Goal: Information Seeking & Learning: Learn about a topic

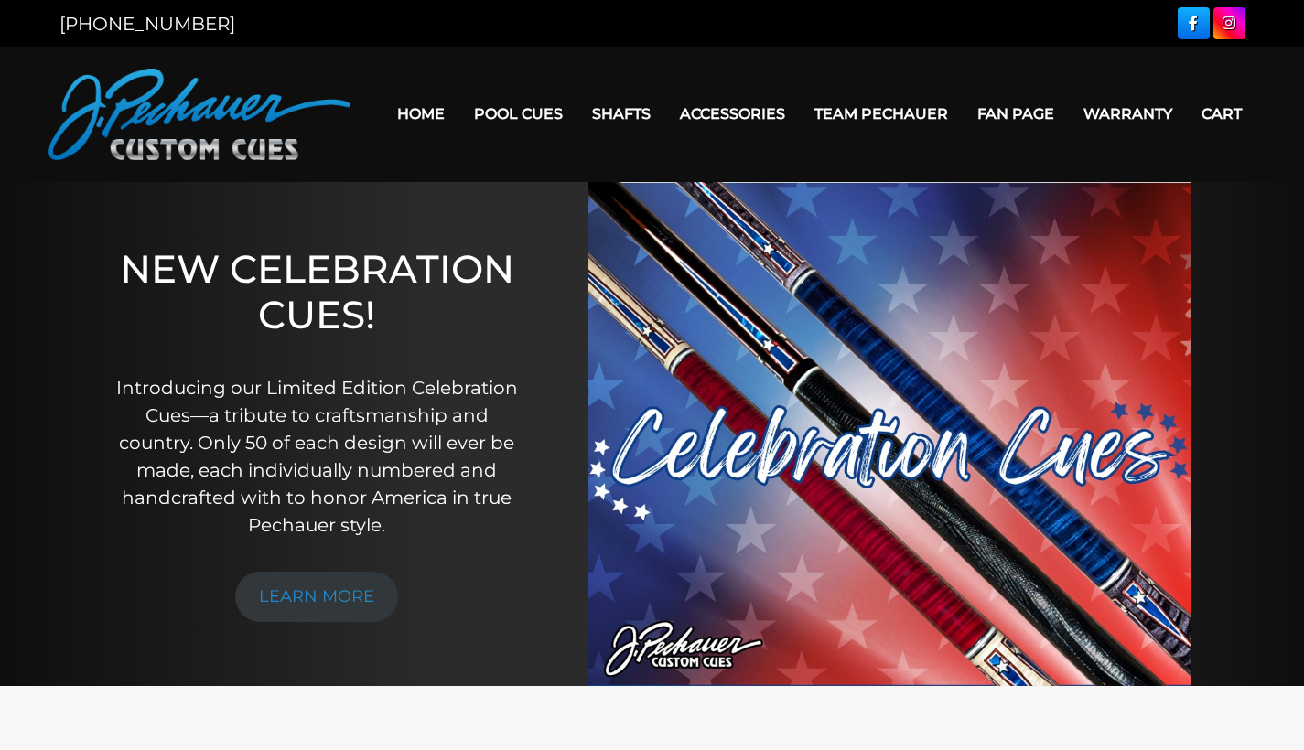
scroll to position [4, 0]
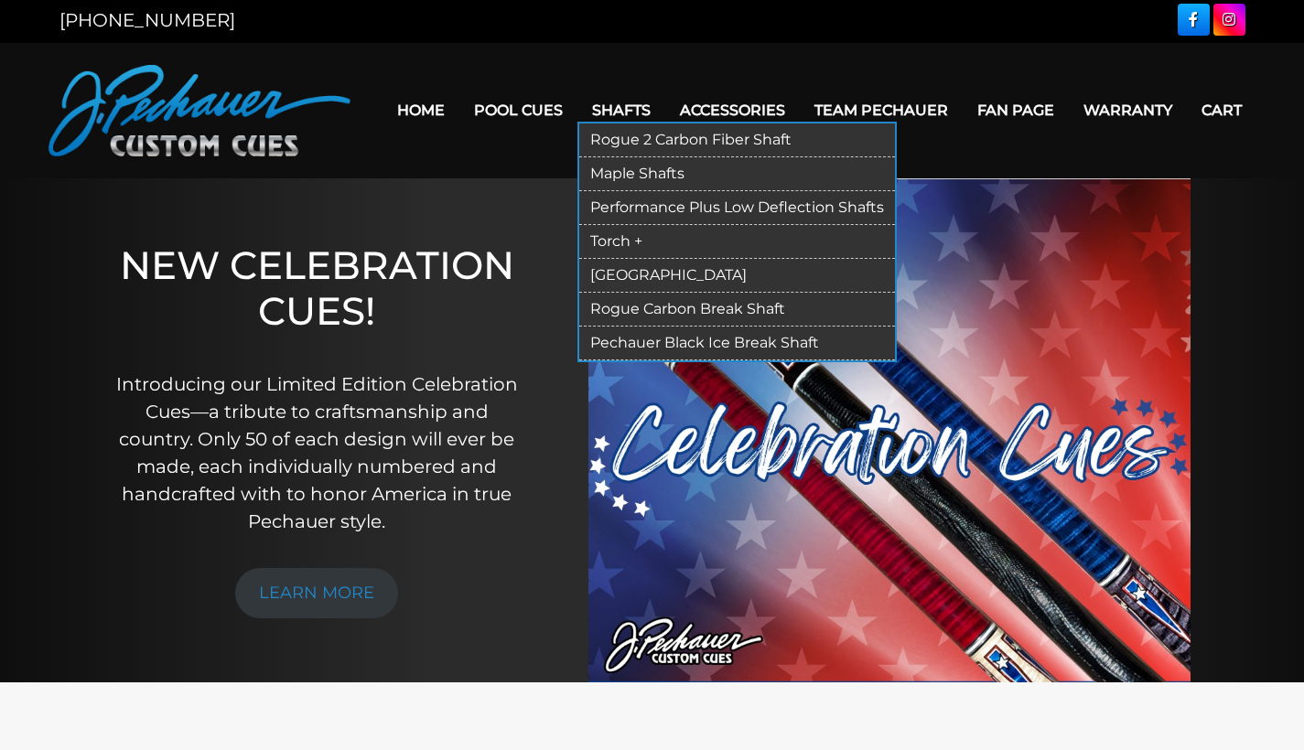
click at [603, 103] on link "Shafts" at bounding box center [621, 110] width 88 height 47
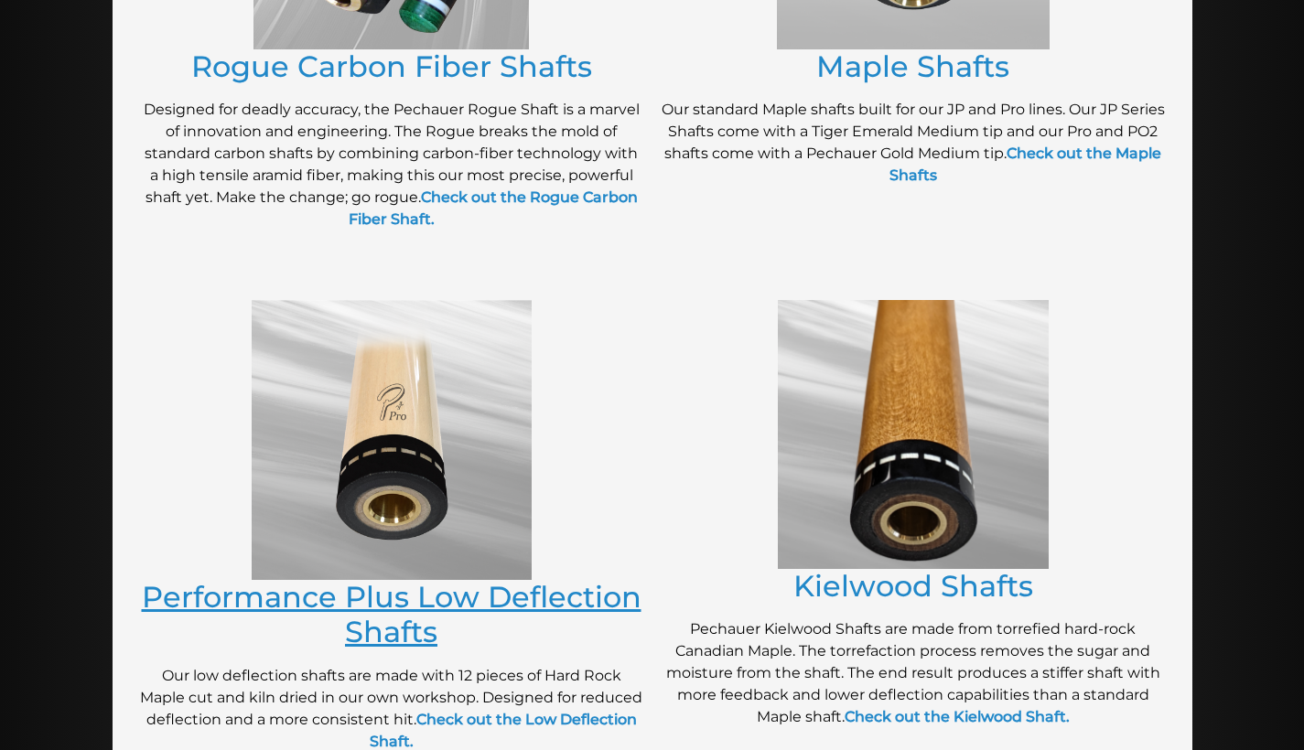
scroll to position [751, 0]
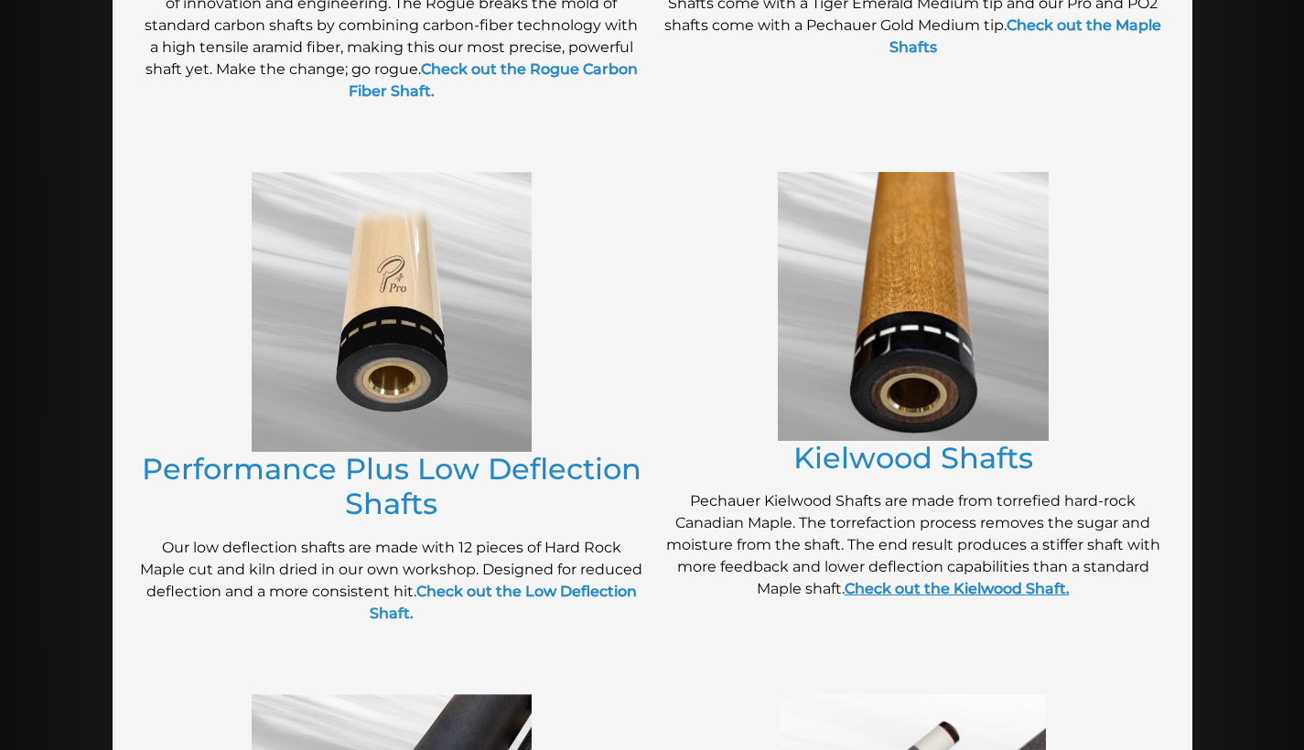
click at [934, 587] on strong "Check out the Kielwood Shaft." at bounding box center [957, 588] width 225 height 17
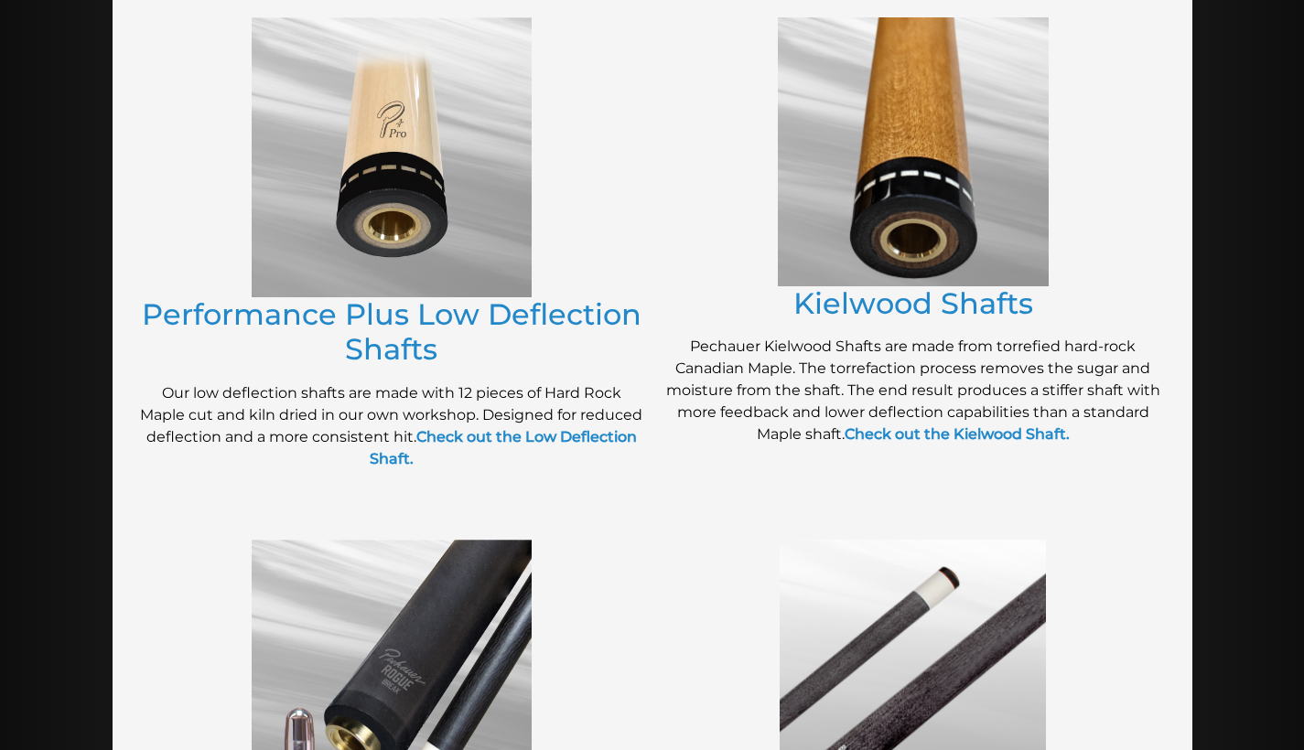
scroll to position [902, 0]
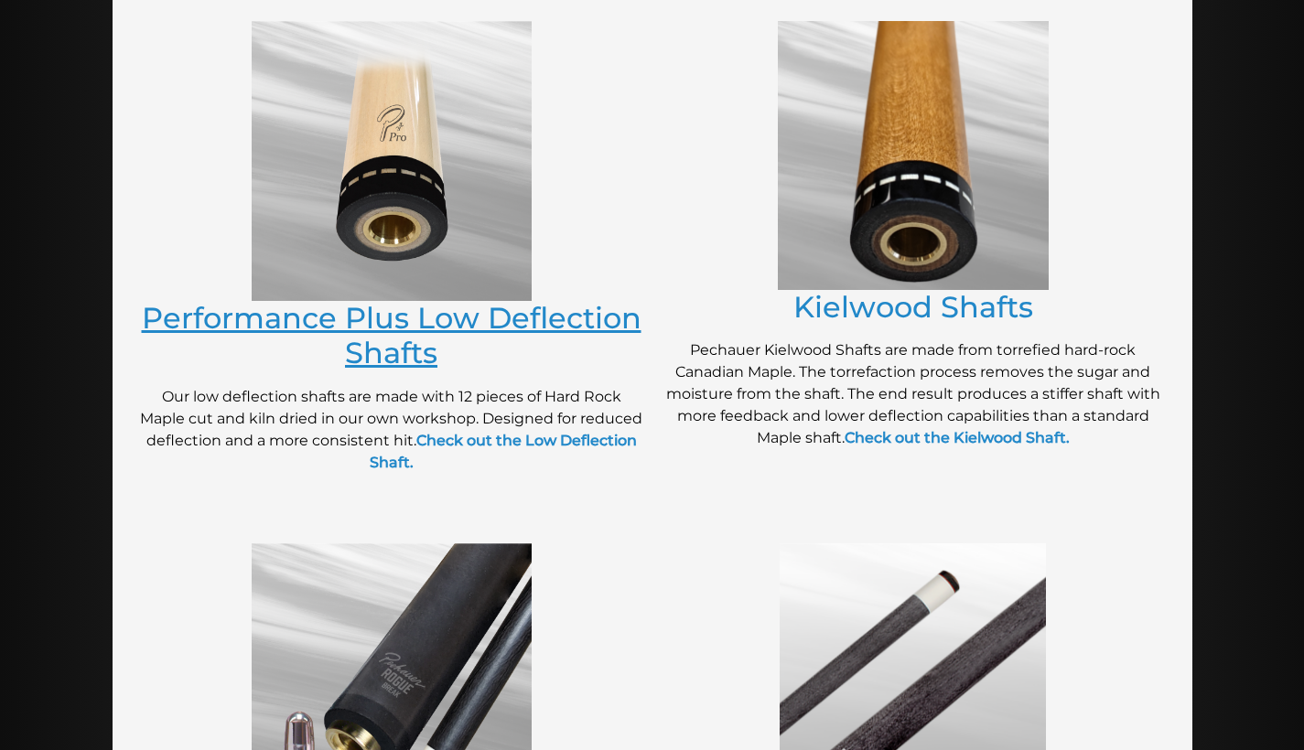
click at [371, 332] on link "Performance Plus Low Deflection Shafts" at bounding box center [392, 335] width 500 height 70
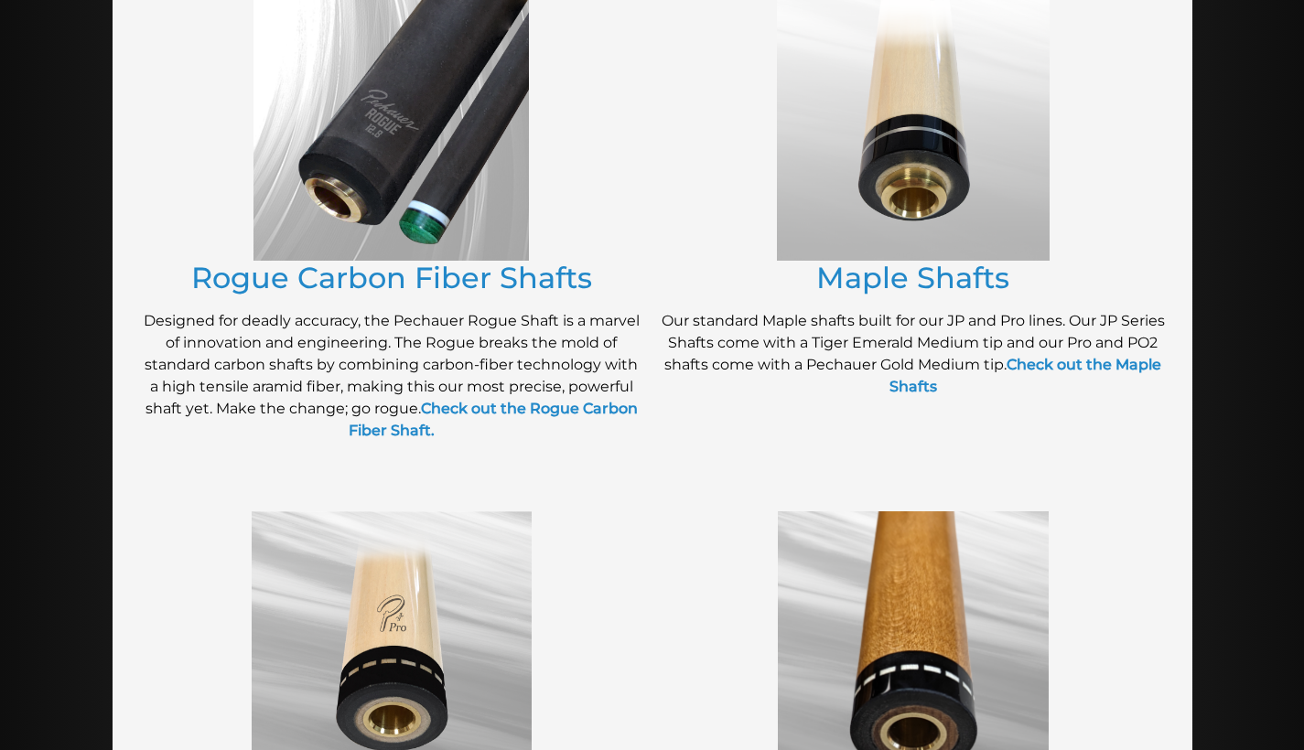
scroll to position [408, 0]
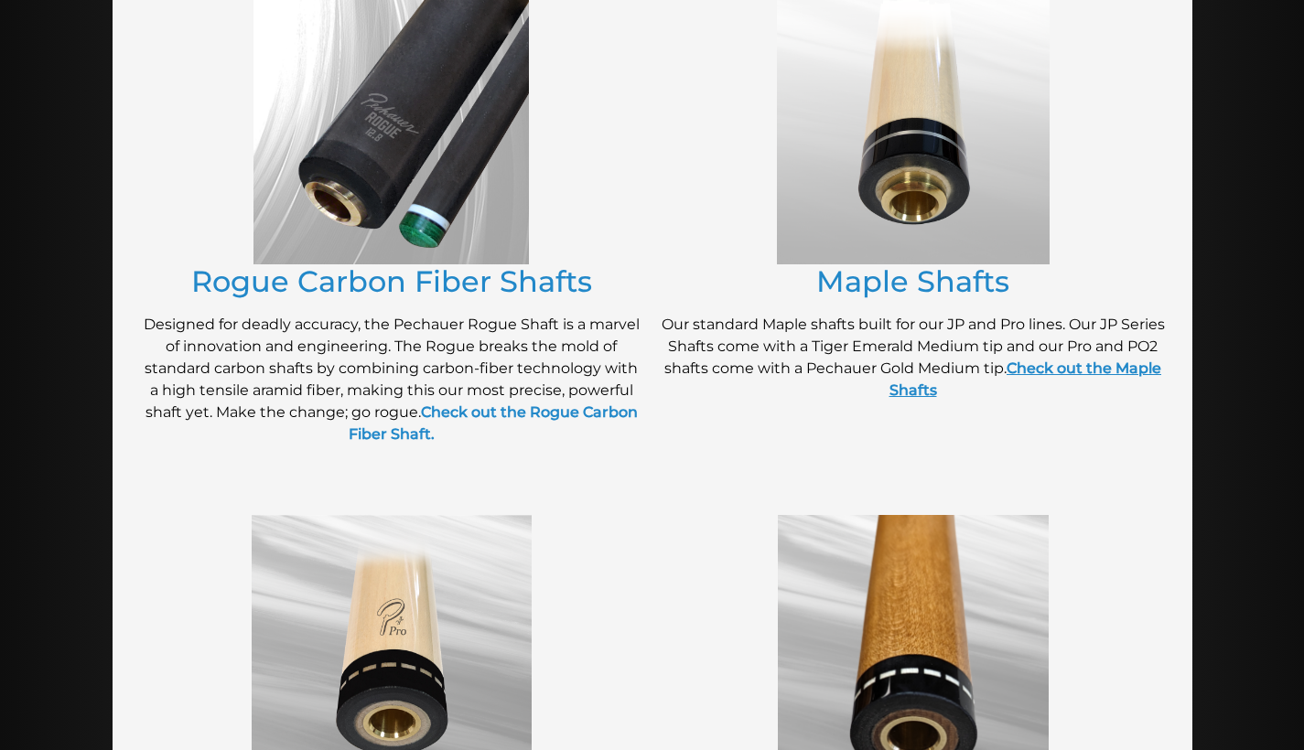
click at [964, 390] on link "Check out the Maple Shafts" at bounding box center [1025, 379] width 273 height 39
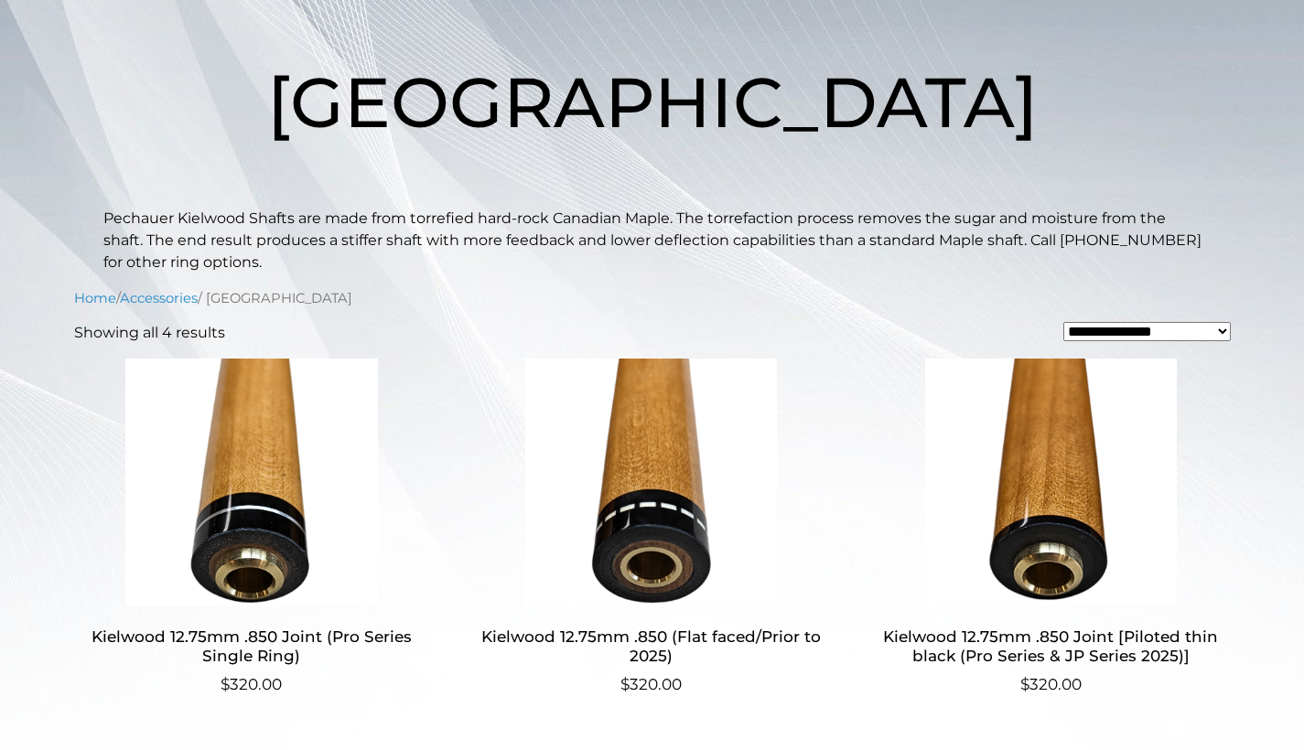
scroll to position [105, 0]
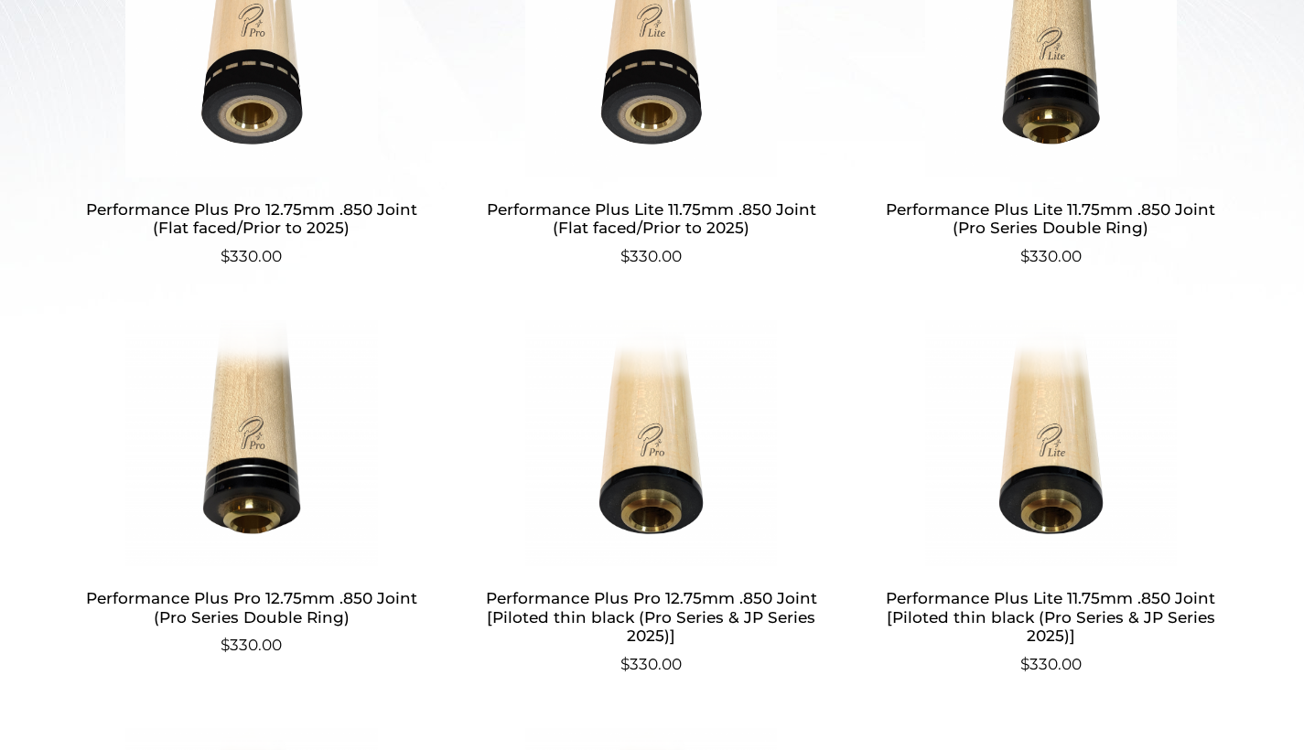
scroll to position [736, 0]
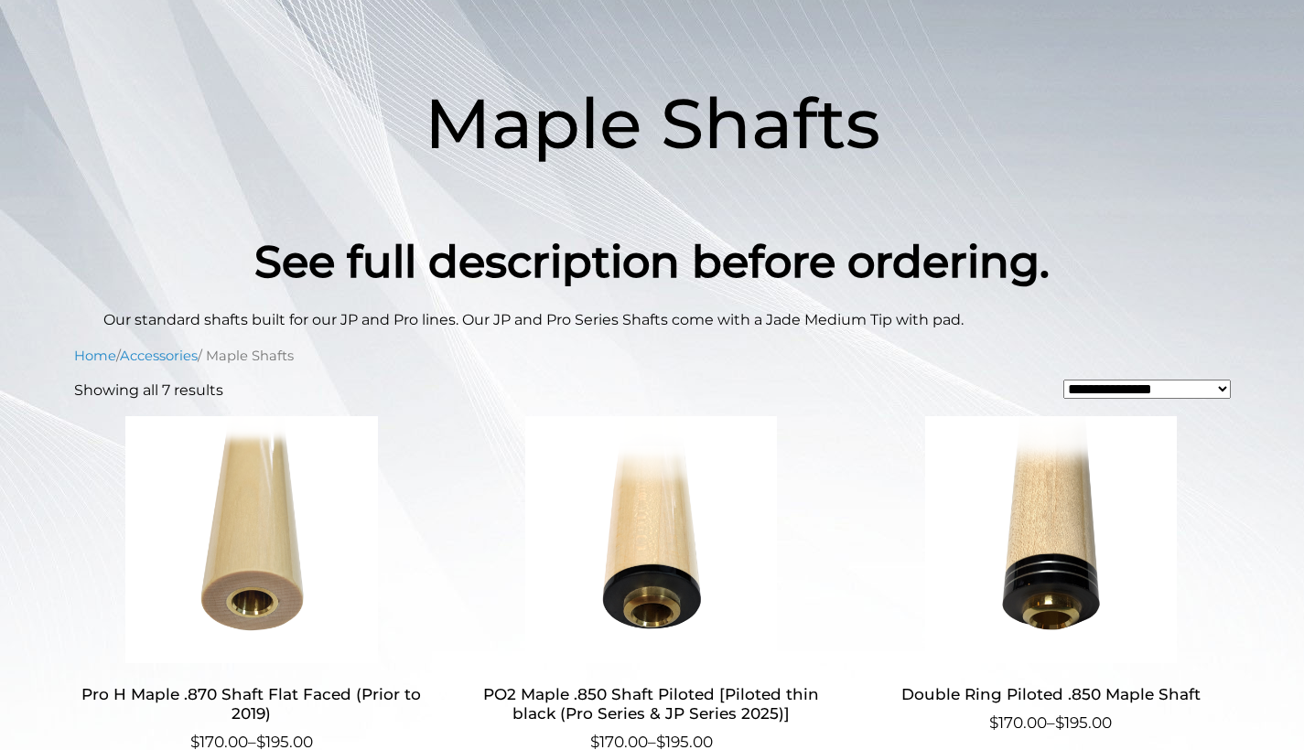
scroll to position [232, 0]
